Goal: Find specific fact: Find specific fact

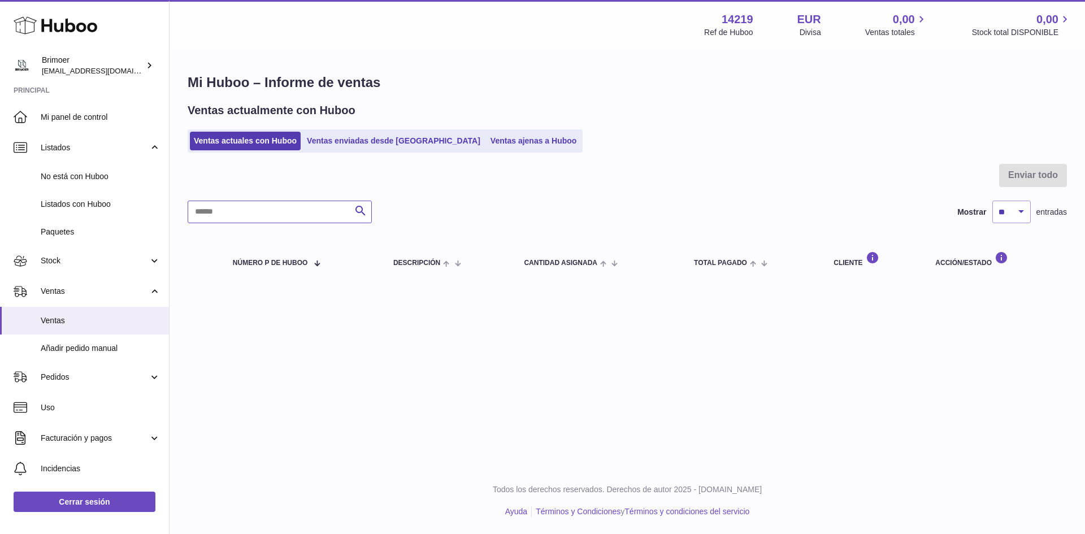
click at [233, 214] on input "text" at bounding box center [280, 212] width 184 height 23
click at [92, 265] on span "Stock" at bounding box center [95, 261] width 108 height 11
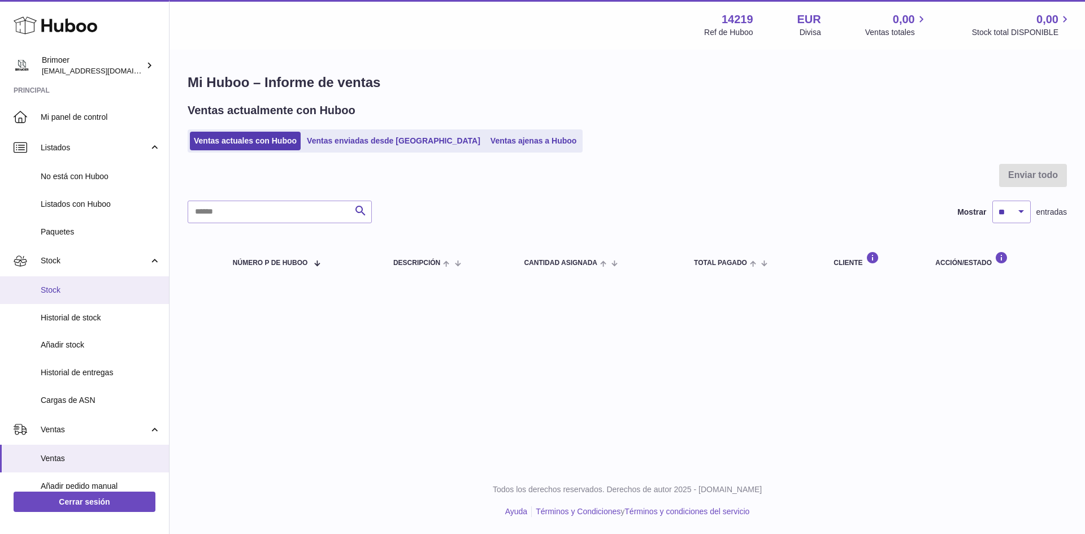
click at [63, 292] on span "Stock" at bounding box center [101, 290] width 120 height 11
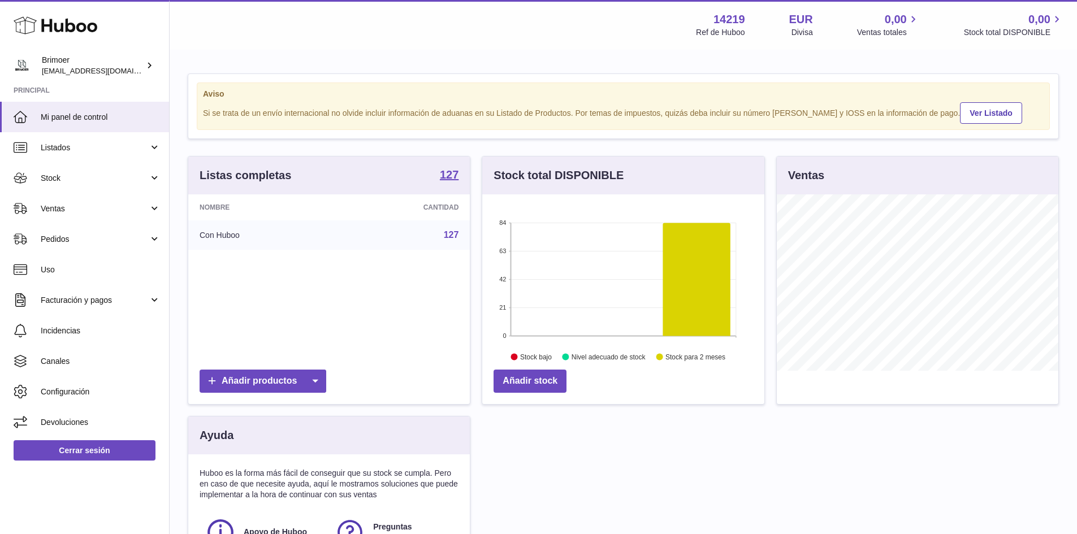
scroll to position [176, 282]
click at [452, 172] on strong "127" at bounding box center [449, 174] width 19 height 11
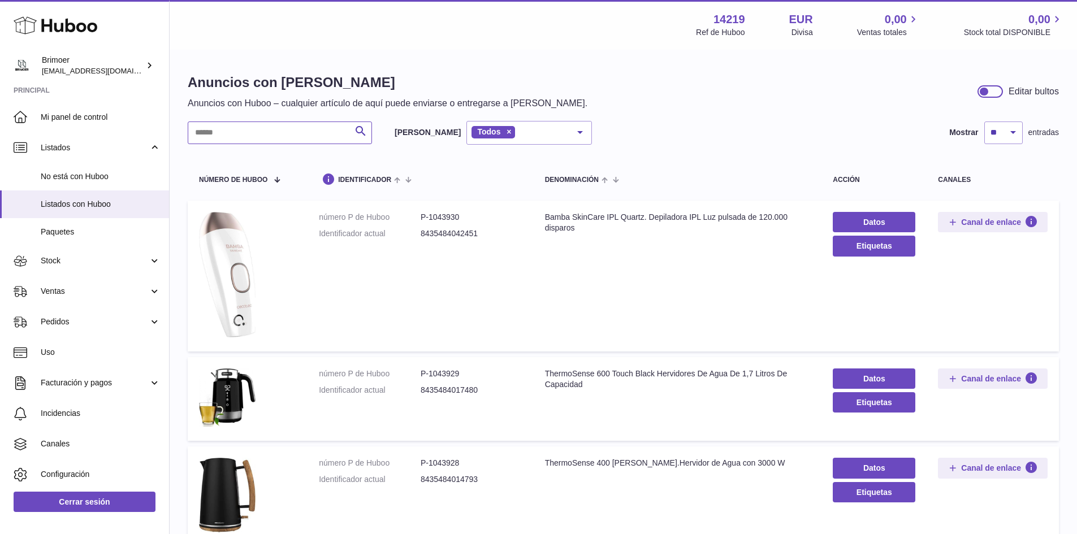
click at [306, 133] on input "text" at bounding box center [280, 133] width 184 height 23
type input "*****"
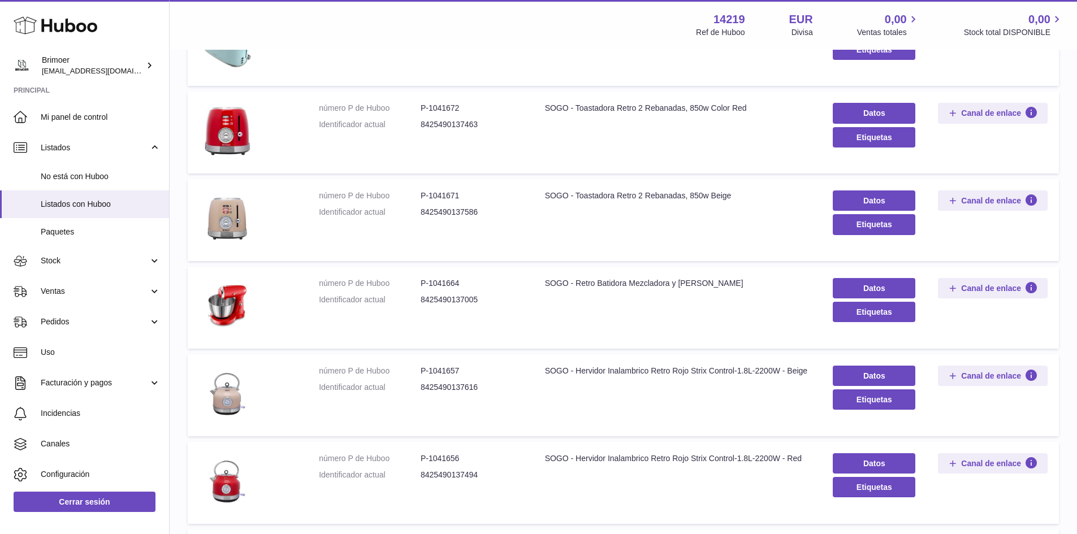
scroll to position [253, 0]
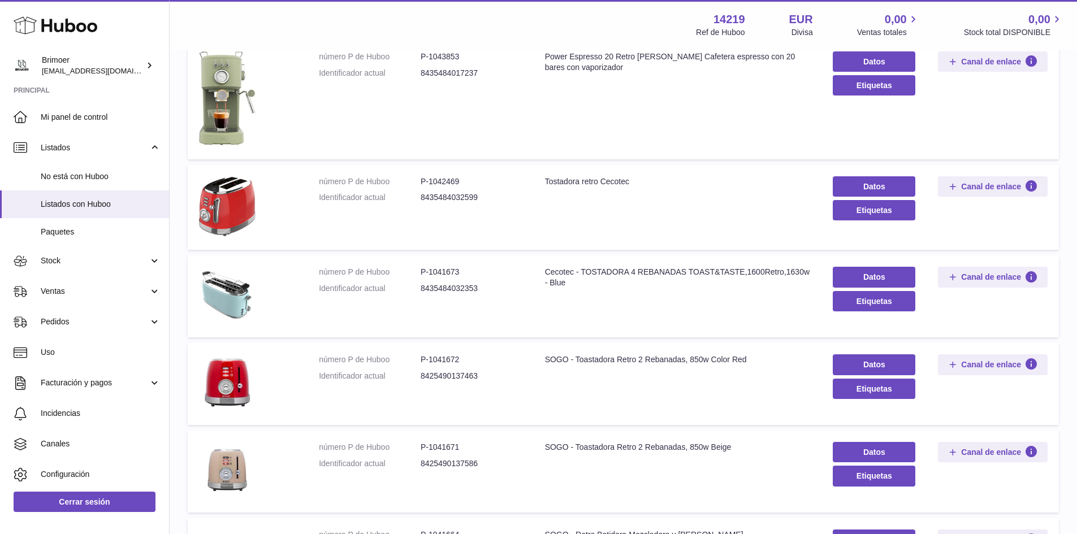
click at [448, 288] on dd "8435484032353" at bounding box center [472, 288] width 102 height 11
copy dd "8435484032353"
